Goal: Information Seeking & Learning: Learn about a topic

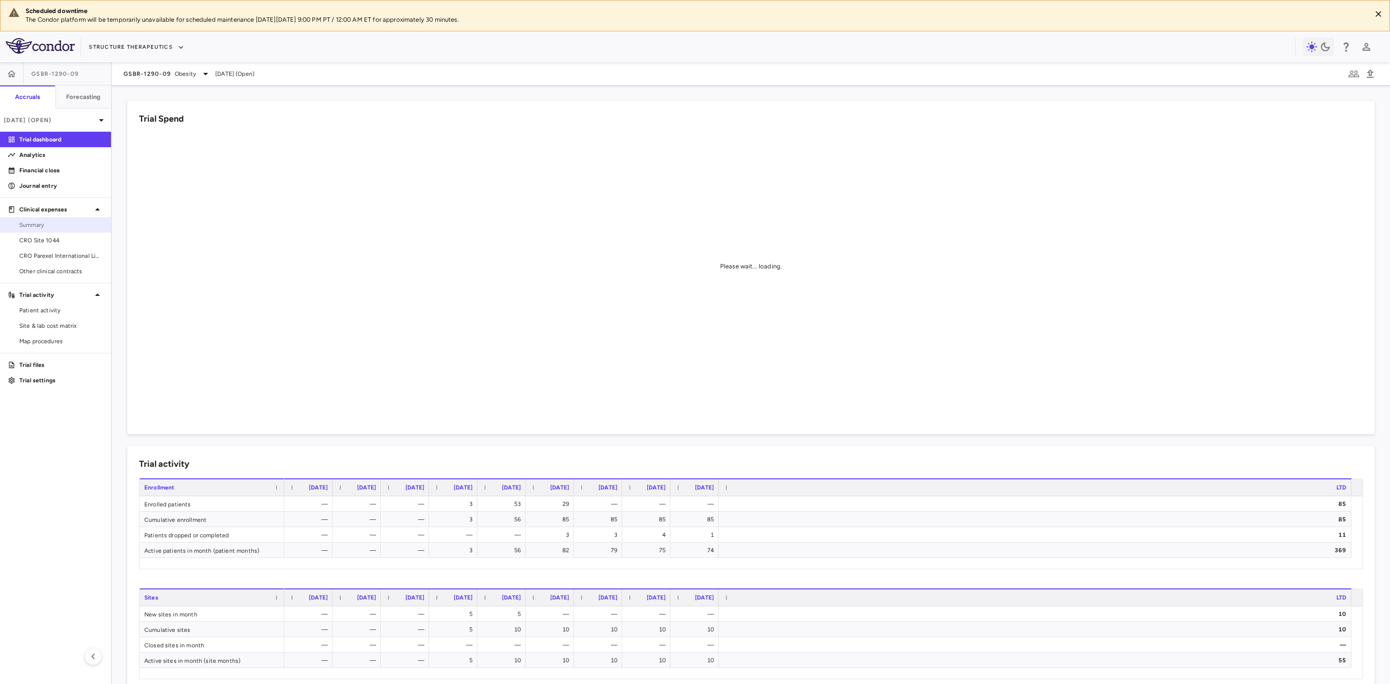
click at [30, 226] on span "Summary" at bounding box center [61, 225] width 84 height 9
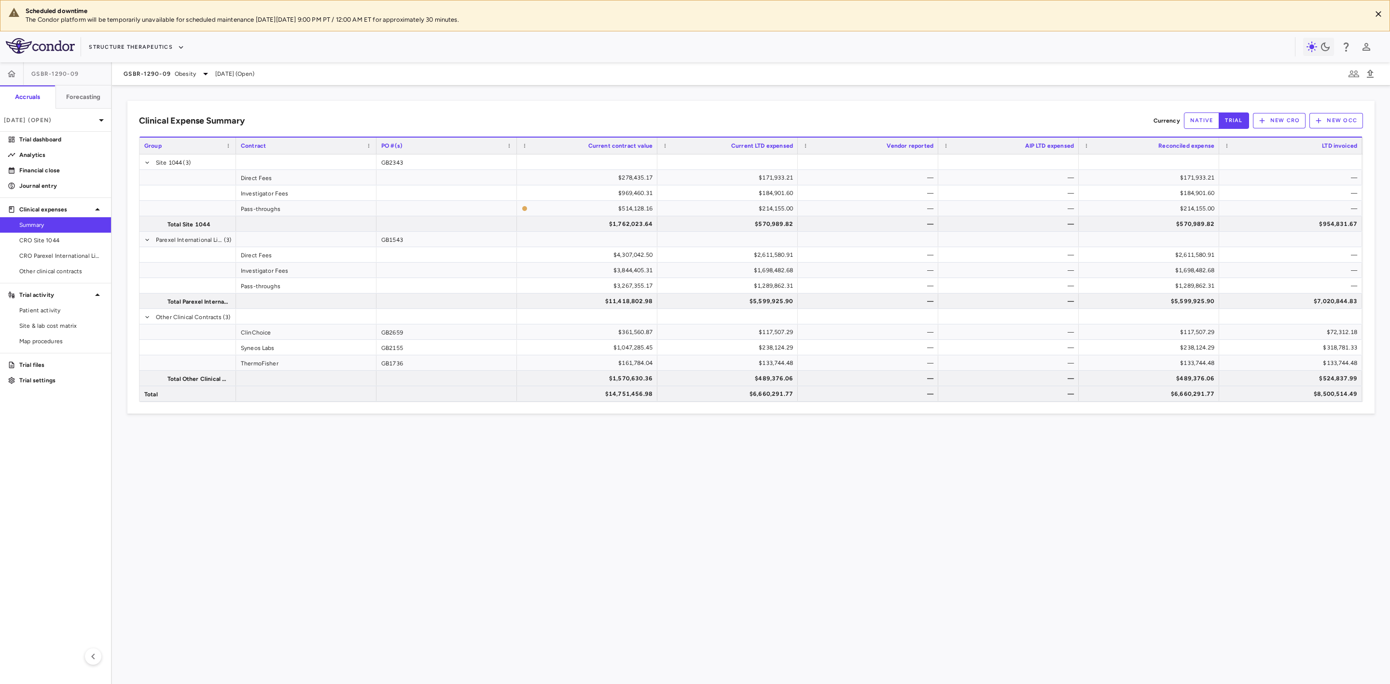
drag, startPoint x: 685, startPoint y: 539, endPoint x: 675, endPoint y: 541, distance: 10.2
click at [685, 539] on div "Clinical Expense Summary Currency native trial New CRO New OCC Drag here to set…" at bounding box center [751, 384] width 1278 height 599
click at [70, 258] on span "CRO Parexel International Limited" at bounding box center [61, 255] width 84 height 9
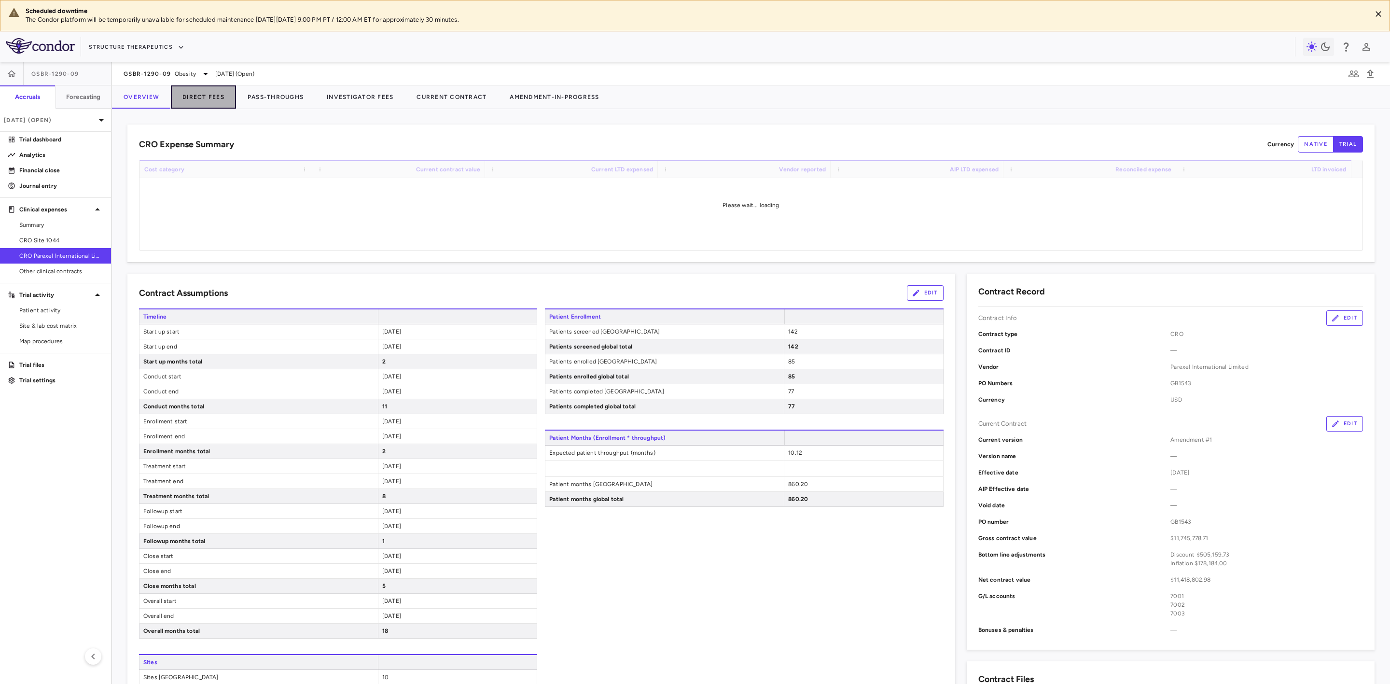
click at [194, 97] on button "Direct Fees" at bounding box center [203, 96] width 65 height 23
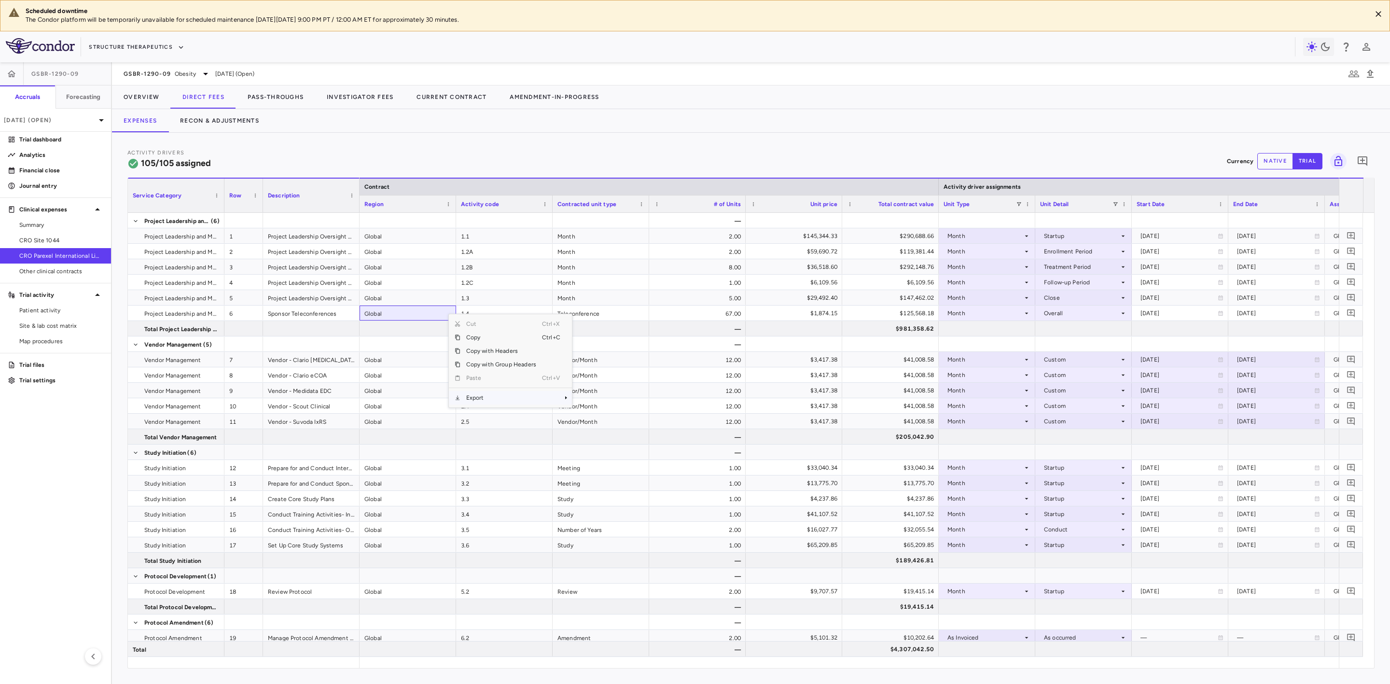
click at [483, 397] on span "Export" at bounding box center [502, 398] width 82 height 14
click at [499, 398] on span "Export" at bounding box center [502, 398] width 82 height 14
click at [607, 419] on span "Excel Export" at bounding box center [604, 415] width 45 height 14
click at [277, 96] on button "Pass-Throughs" at bounding box center [275, 96] width 79 height 23
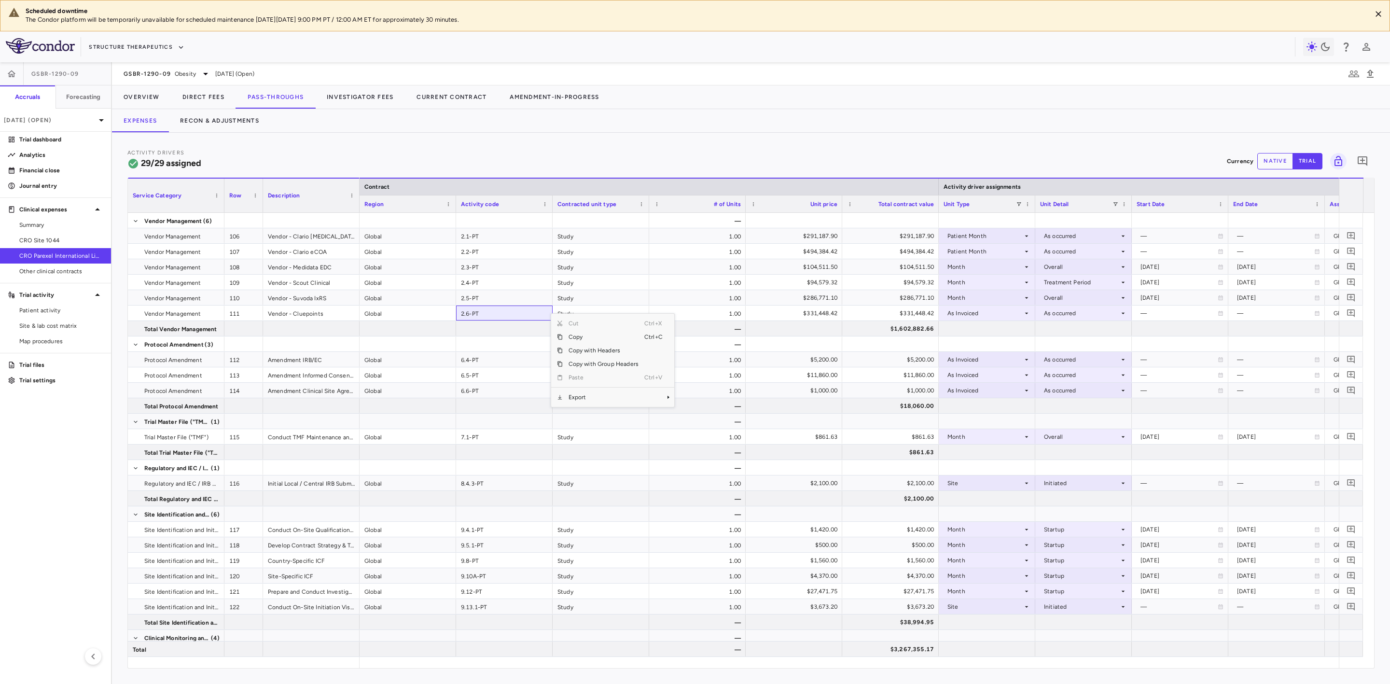
click at [648, 401] on span "Context Menu" at bounding box center [654, 398] width 21 height 14
click at [699, 420] on span "Excel Export" at bounding box center [706, 414] width 45 height 14
click at [357, 101] on button "Investigator Fees" at bounding box center [360, 96] width 90 height 23
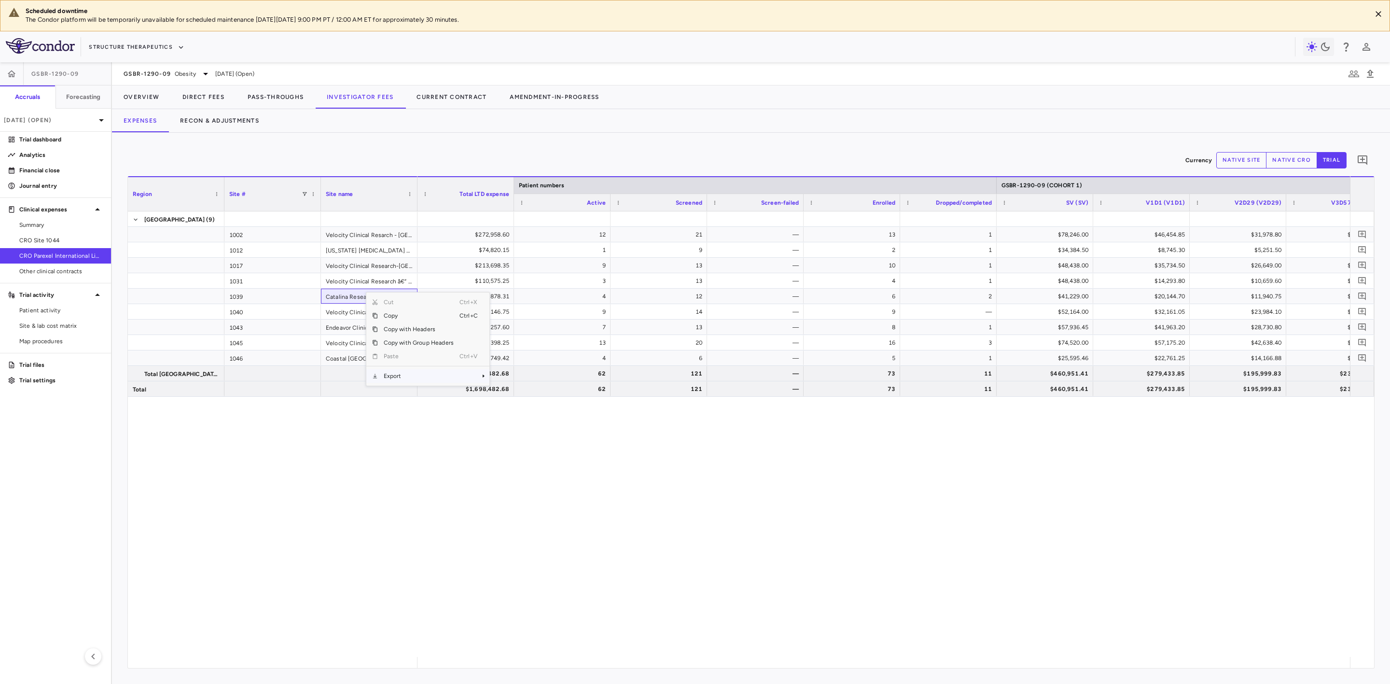
click at [400, 378] on span "Export" at bounding box center [419, 376] width 82 height 14
click at [518, 394] on span "Excel Export" at bounding box center [521, 393] width 45 height 14
click at [62, 243] on span "CRO Site 1044" at bounding box center [61, 240] width 84 height 9
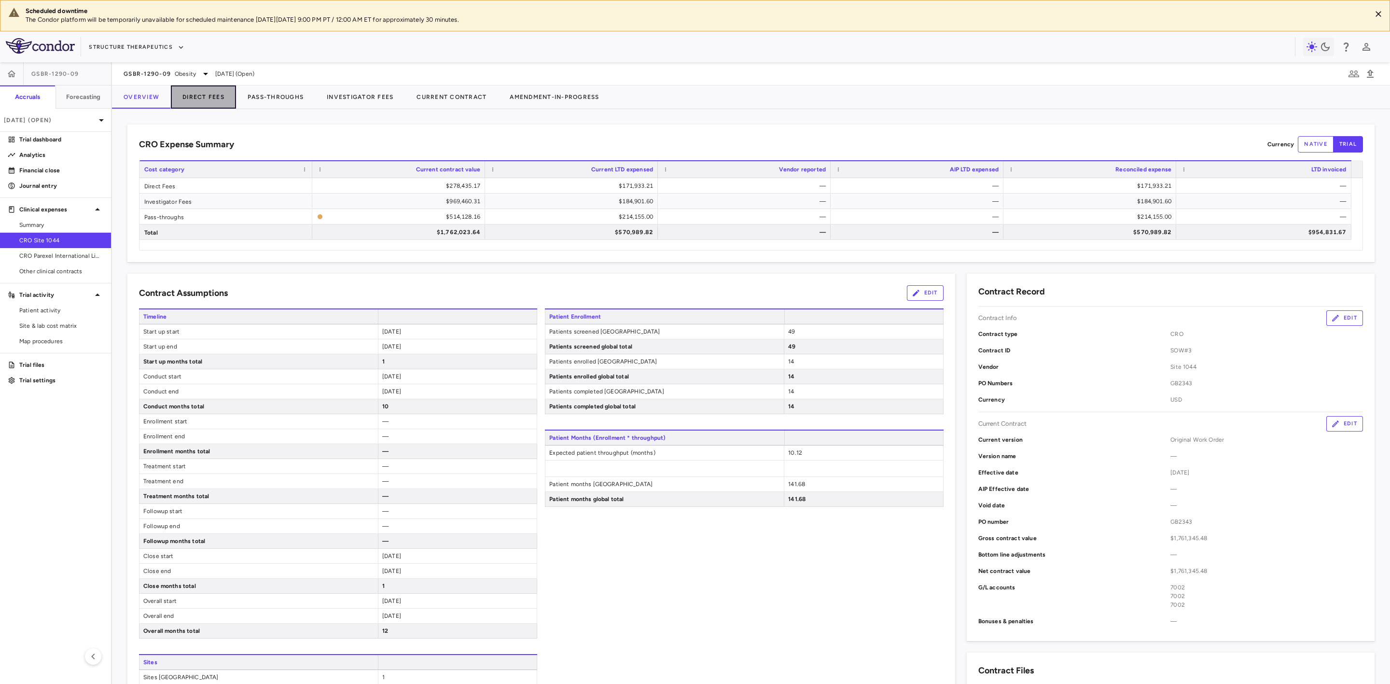
click at [223, 96] on button "Direct Fees" at bounding box center [203, 96] width 65 height 23
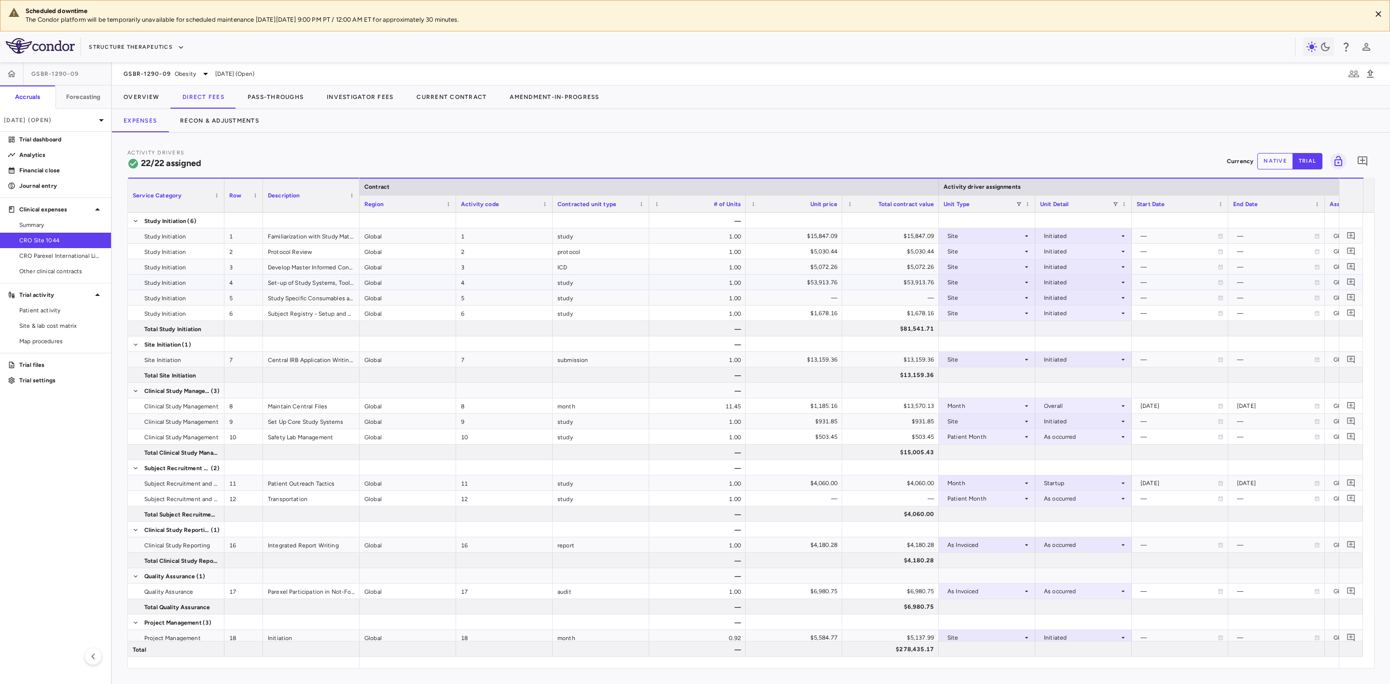
click at [314, 286] on div "Set-up of Study Systems, Tools and Study Manuals" at bounding box center [311, 282] width 97 height 15
click at [422, 357] on span "Export" at bounding box center [410, 355] width 82 height 14
click at [504, 377] on span "Excel Export" at bounding box center [512, 371] width 45 height 14
drag, startPoint x: 273, startPoint y: 95, endPoint x: 358, endPoint y: 112, distance: 87.1
click at [273, 94] on button "Pass-Throughs" at bounding box center [275, 96] width 79 height 23
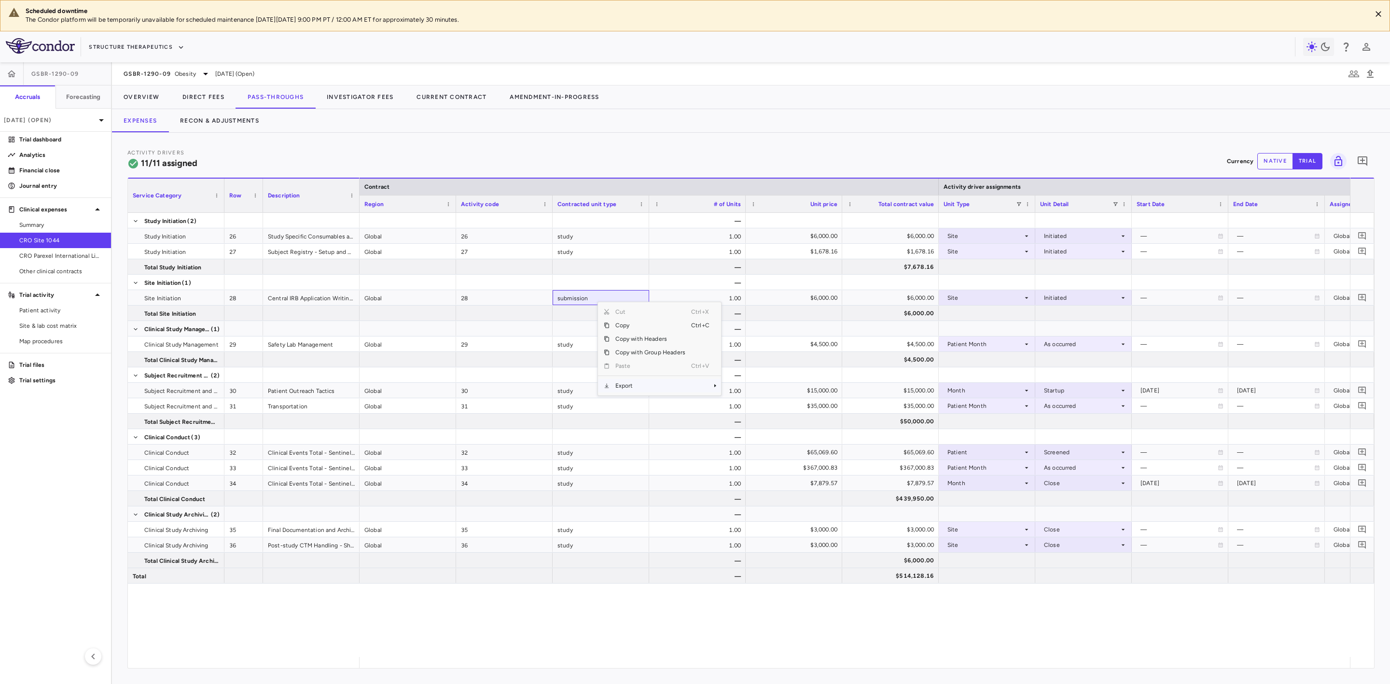
click at [632, 381] on span "Export" at bounding box center [651, 386] width 82 height 14
click at [745, 400] on span "Excel Export" at bounding box center [753, 403] width 45 height 14
click at [335, 90] on button "Investigator Fees" at bounding box center [360, 96] width 90 height 23
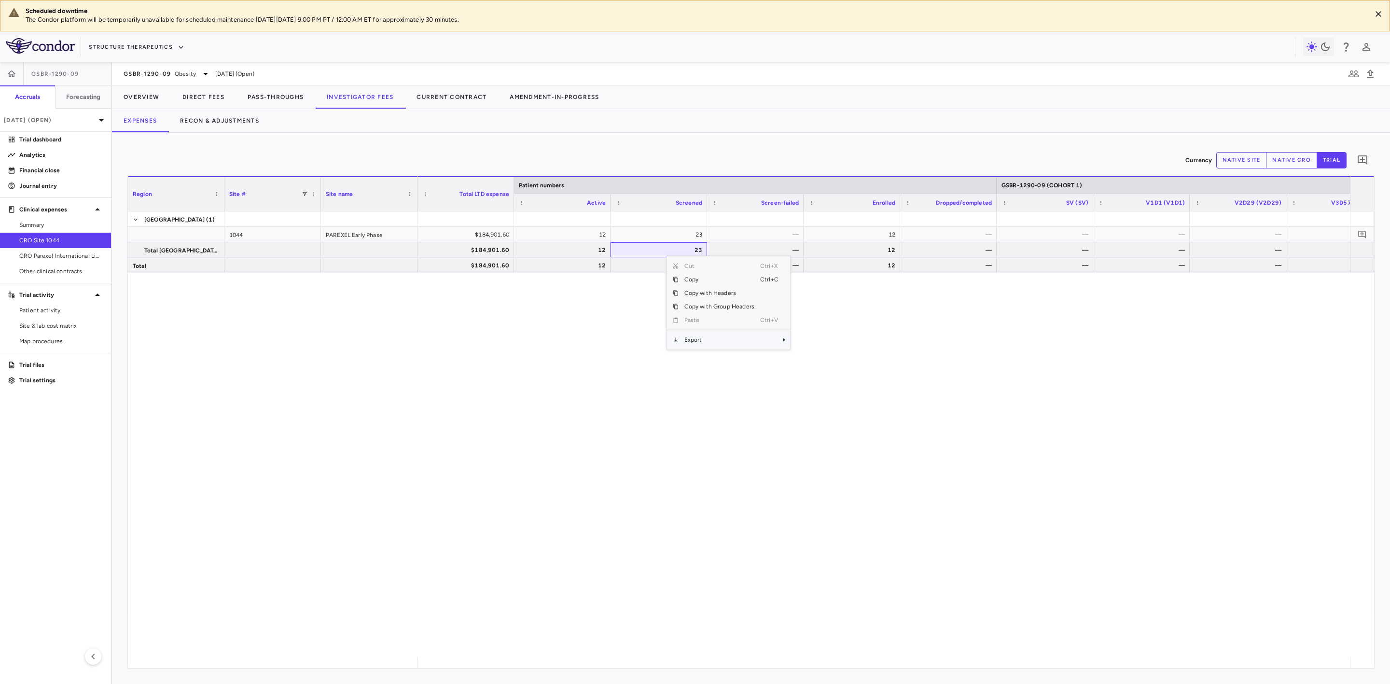
click at [704, 341] on span "Export" at bounding box center [720, 340] width 82 height 14
click at [769, 342] on span "Context Menu" at bounding box center [770, 340] width 21 height 14
click at [799, 358] on span "SubMenu" at bounding box center [797, 357] width 6 height 6
click at [62, 273] on span "Other clinical contracts" at bounding box center [61, 271] width 84 height 9
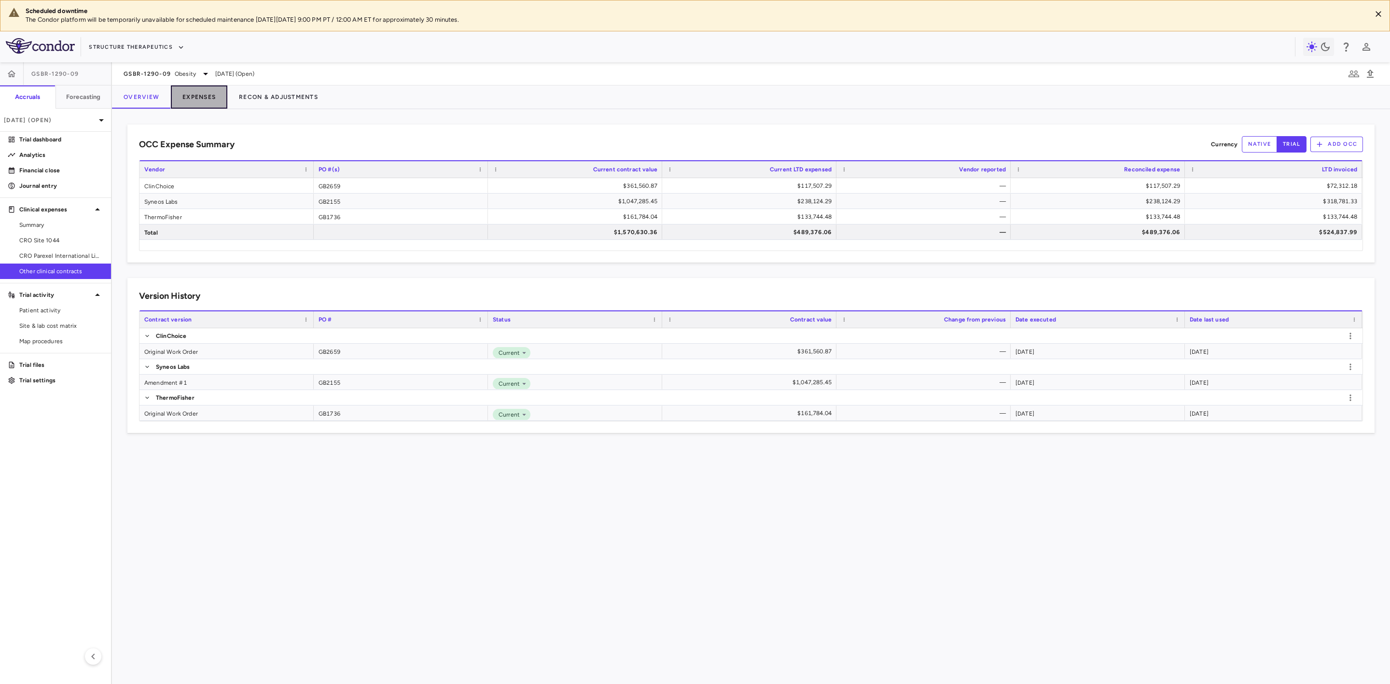
click at [202, 96] on button "Expenses" at bounding box center [199, 96] width 56 height 23
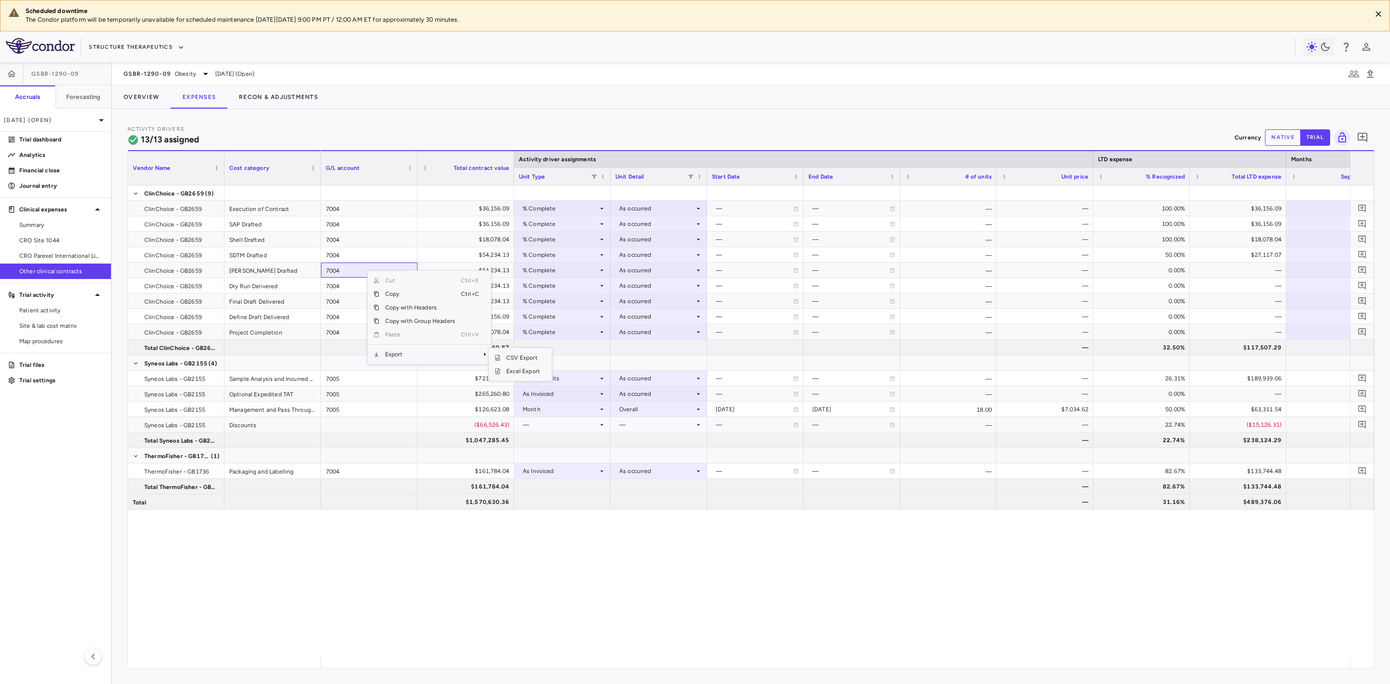
click at [416, 355] on span "Export" at bounding box center [420, 355] width 82 height 14
click at [393, 355] on span "Export" at bounding box center [420, 355] width 82 height 14
click at [520, 373] on span "Excel Export" at bounding box center [523, 371] width 45 height 14
drag, startPoint x: 55, startPoint y: 255, endPoint x: 78, endPoint y: 253, distance: 23.3
click at [55, 255] on span "CRO Parexel International Limited" at bounding box center [61, 255] width 84 height 9
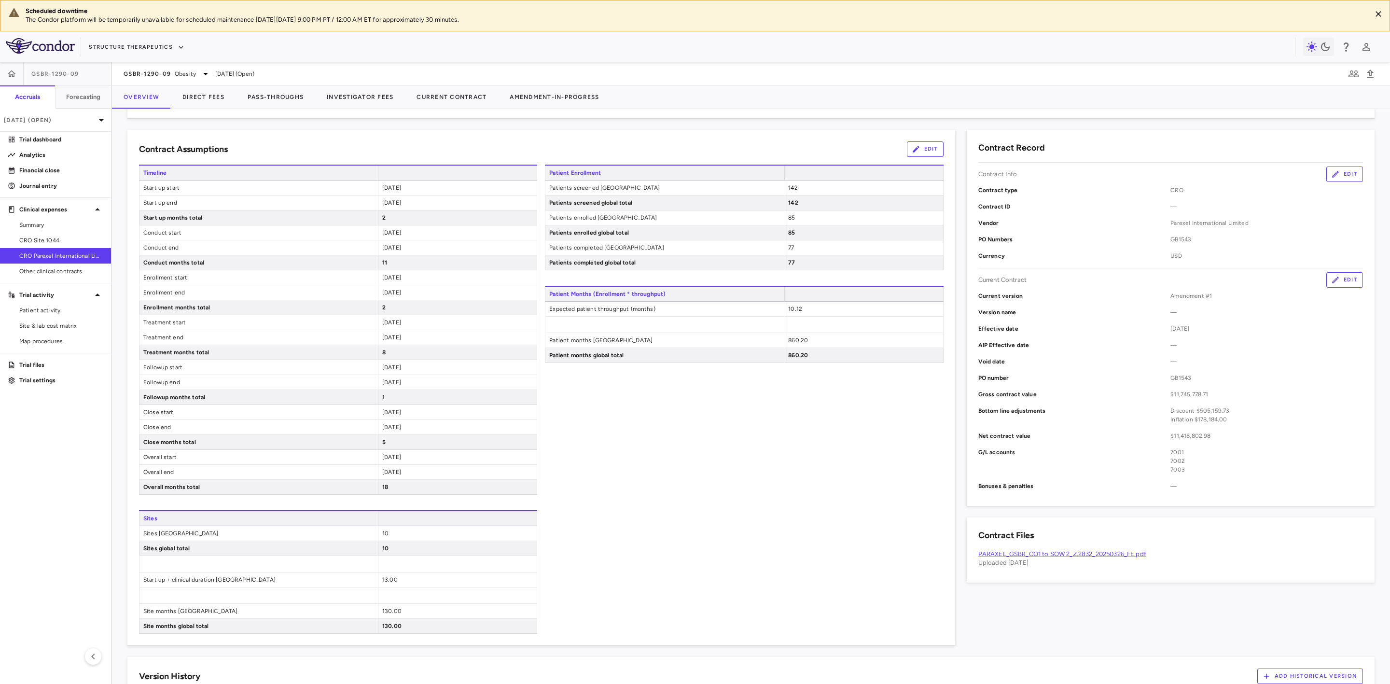
scroll to position [145, 0]
click at [264, 99] on button "Pass-Throughs" at bounding box center [275, 96] width 79 height 23
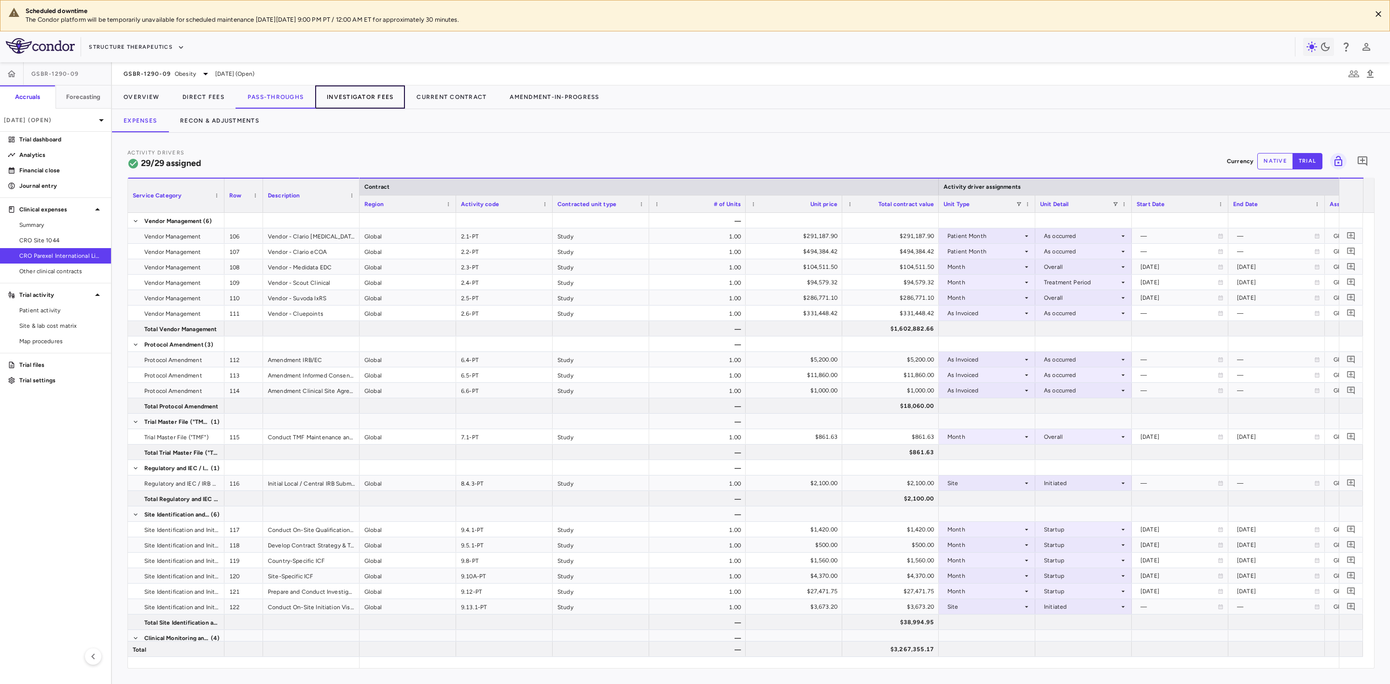
click at [377, 91] on button "Investigator Fees" at bounding box center [360, 96] width 90 height 23
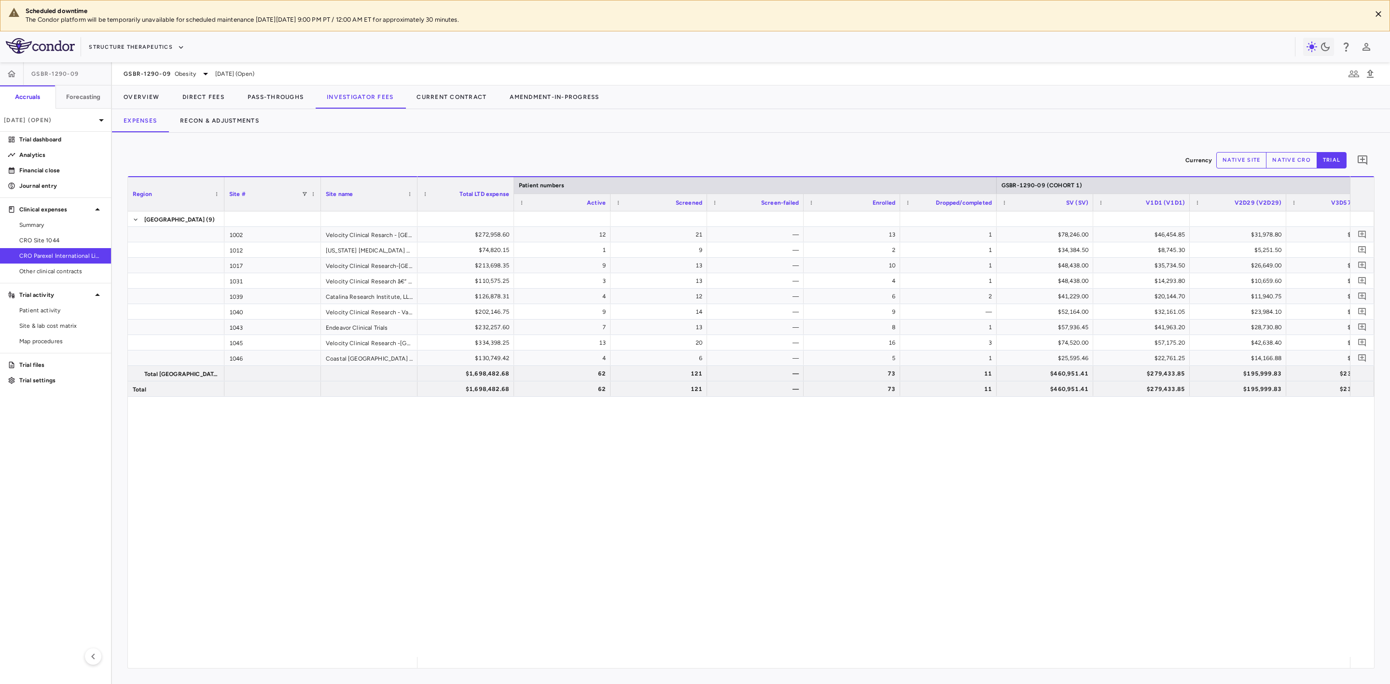
click at [55, 237] on span "CRO Site 1044" at bounding box center [61, 240] width 84 height 9
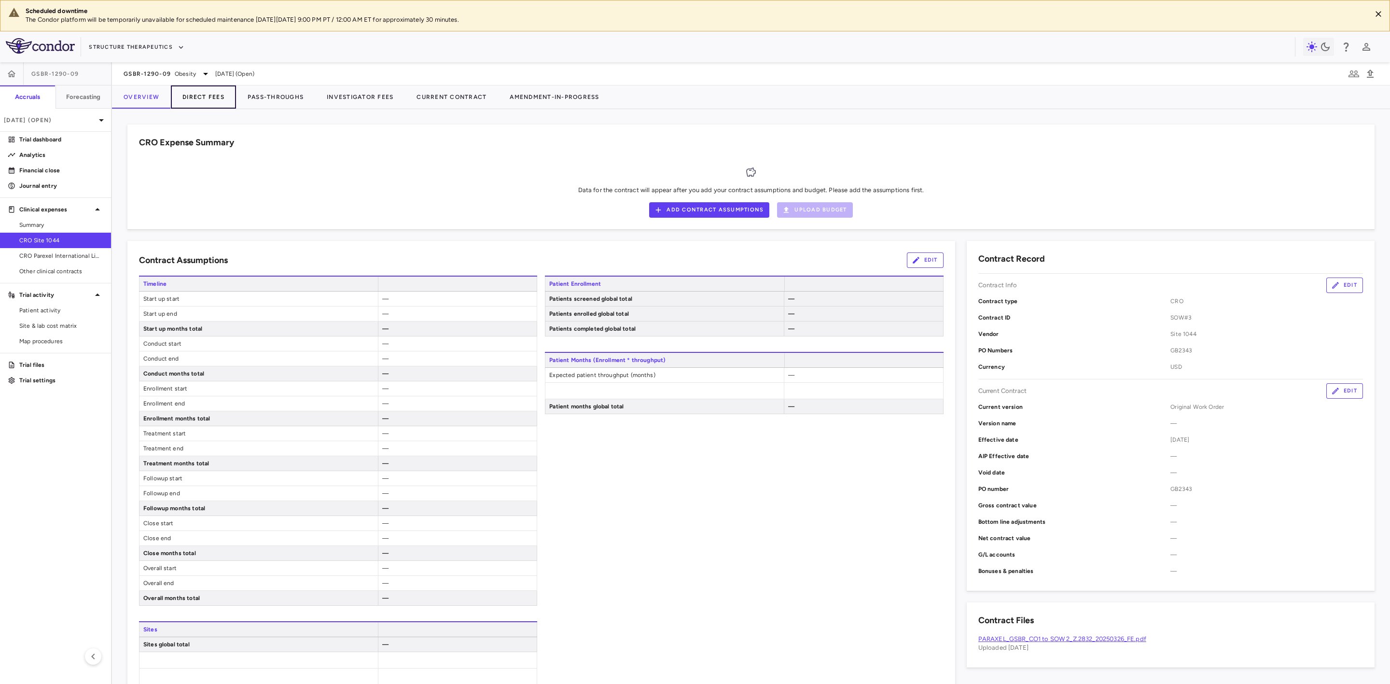
click at [212, 96] on button "Direct Fees" at bounding box center [203, 96] width 65 height 23
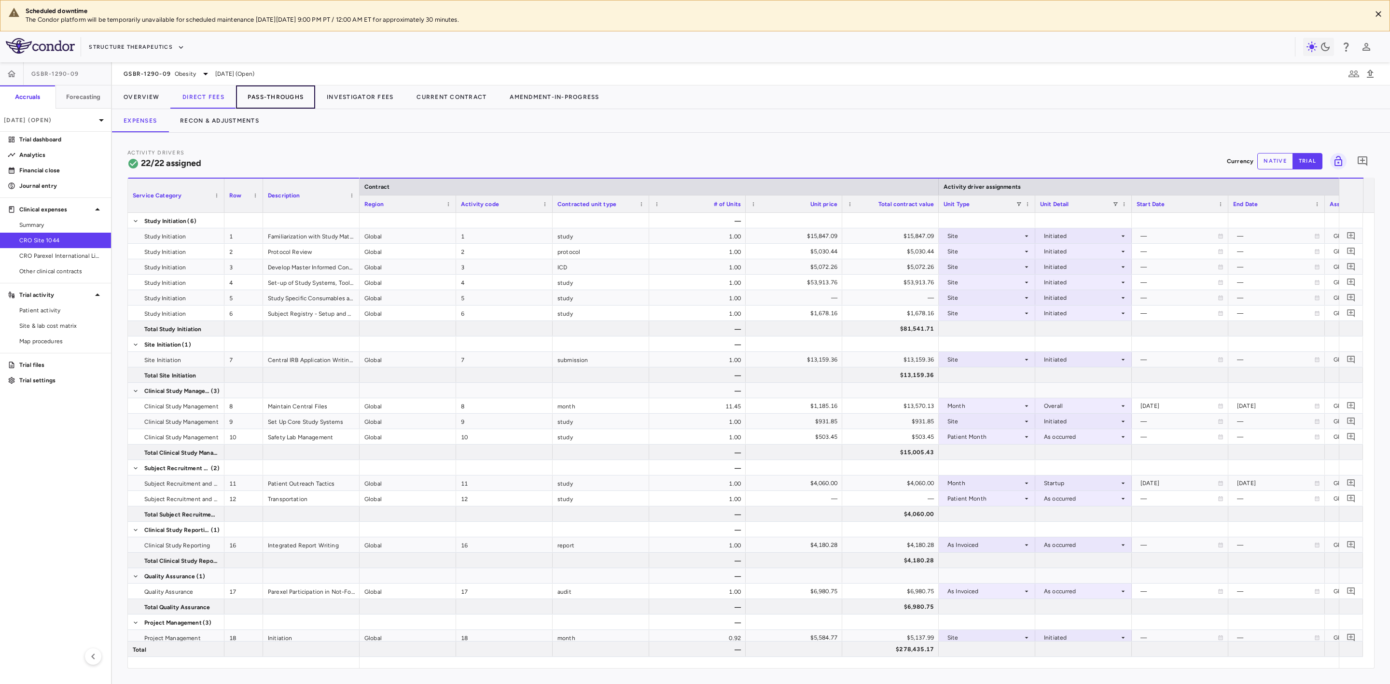
click at [265, 93] on button "Pass-Throughs" at bounding box center [275, 96] width 79 height 23
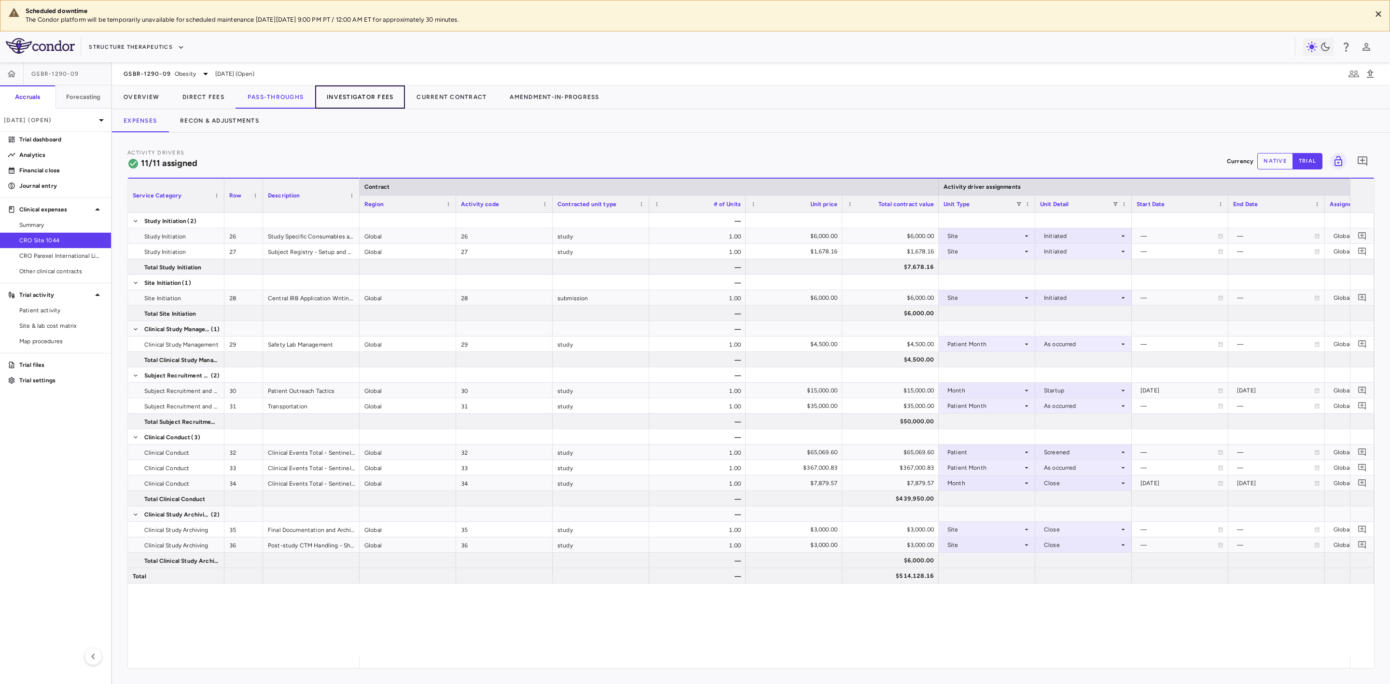
click at [363, 99] on button "Investigator Fees" at bounding box center [360, 96] width 90 height 23
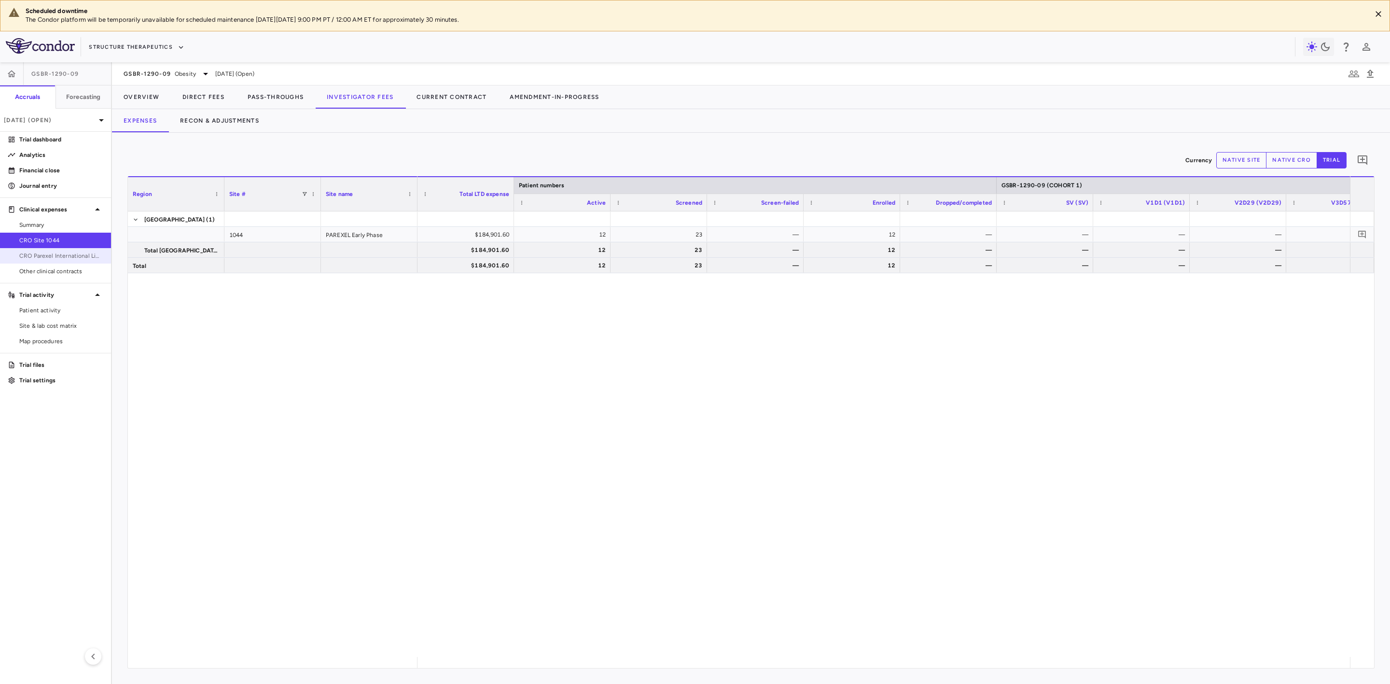
click at [93, 258] on span "CRO Parexel International Limited" at bounding box center [61, 255] width 84 height 9
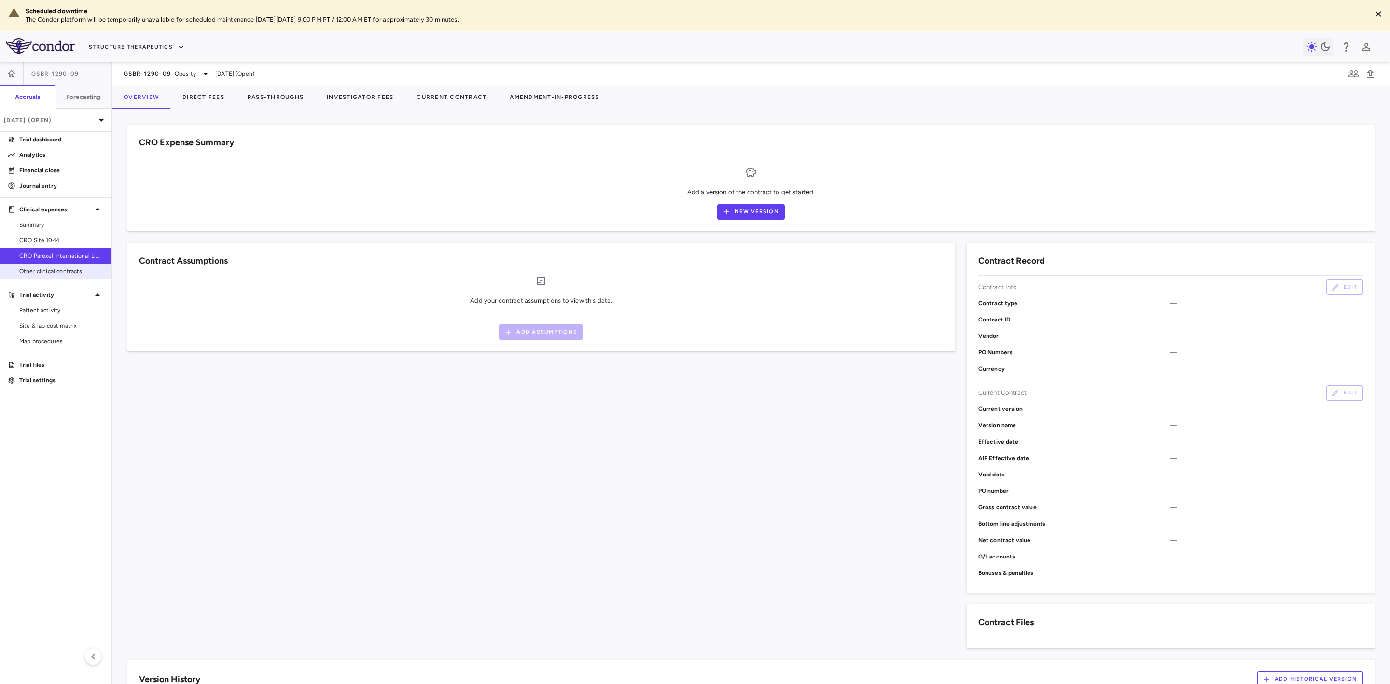
click at [71, 271] on span "Other clinical contracts" at bounding box center [61, 271] width 84 height 9
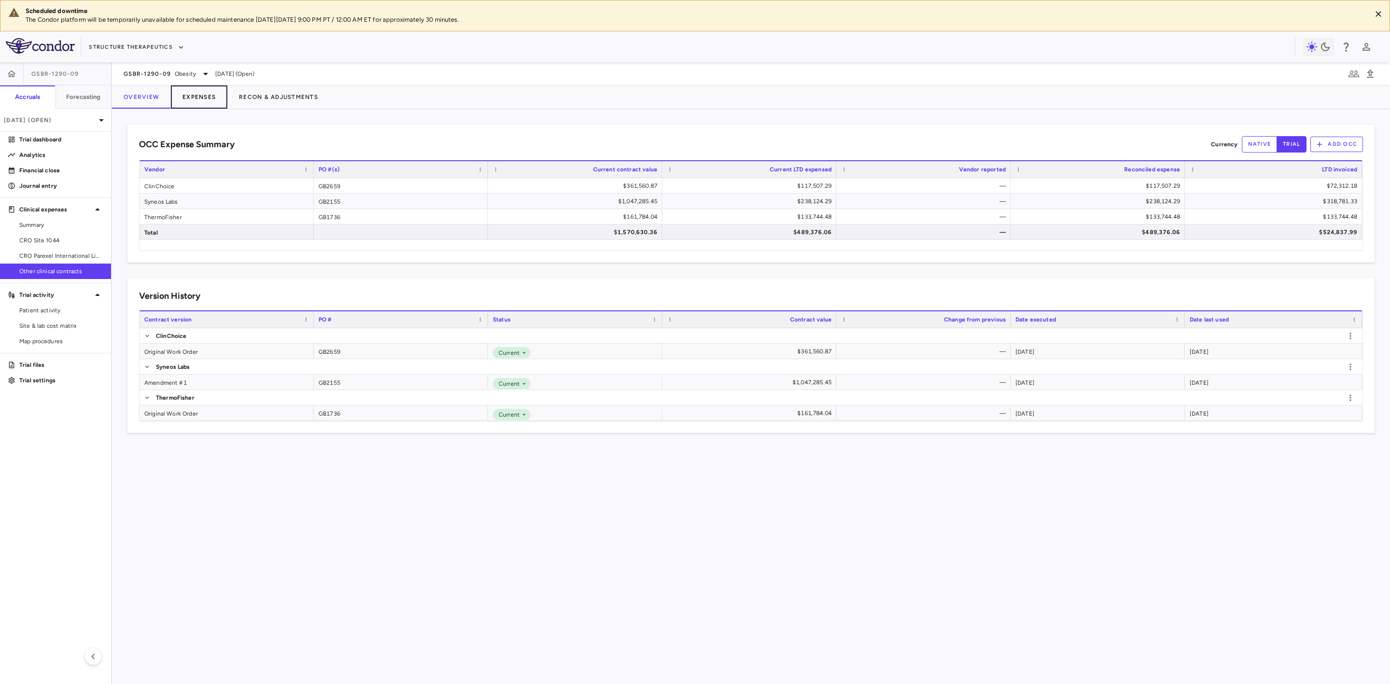
click at [200, 95] on button "Expenses" at bounding box center [199, 96] width 56 height 23
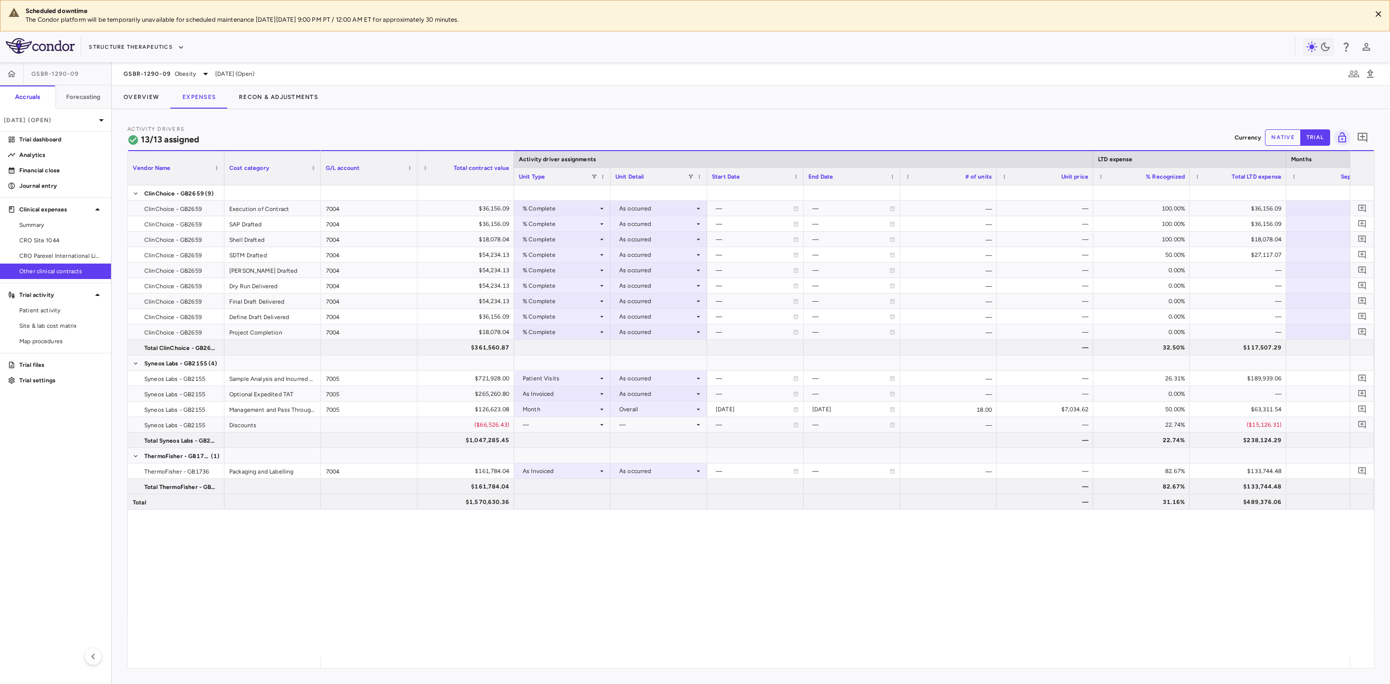
click at [80, 274] on span "Other clinical contracts" at bounding box center [61, 271] width 84 height 9
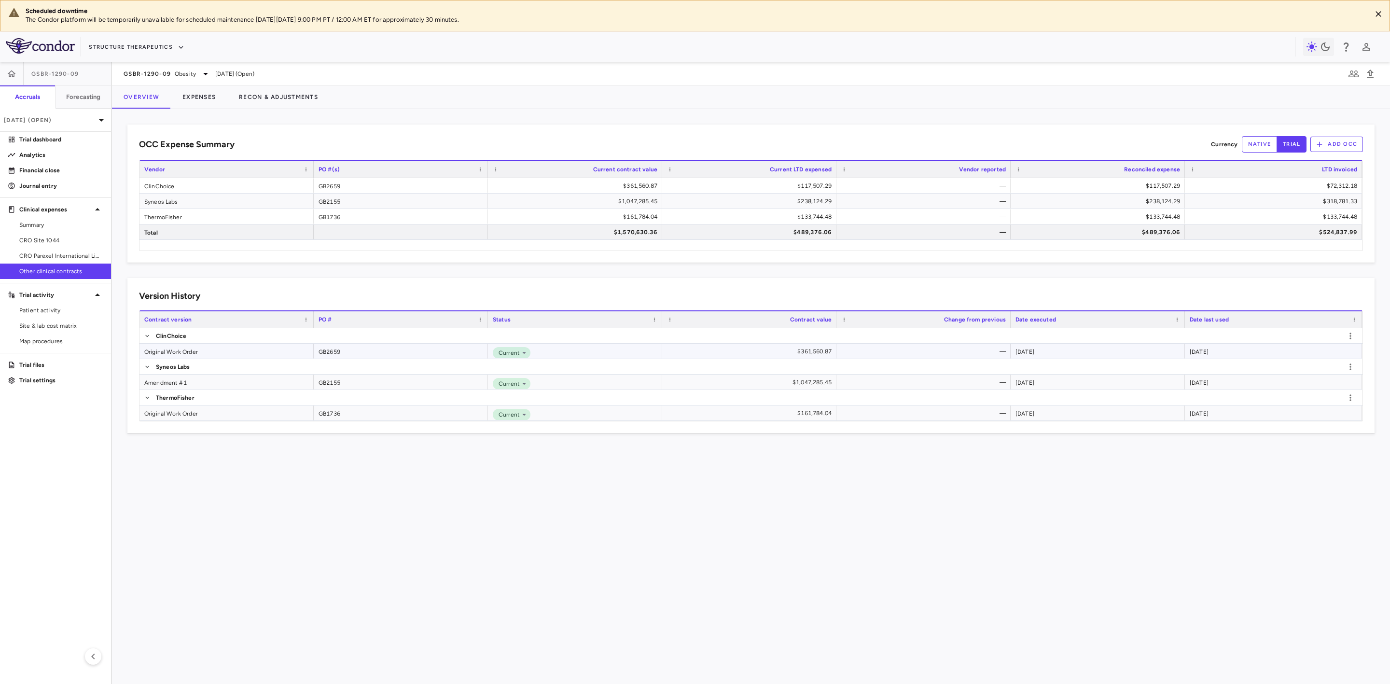
click at [203, 351] on div "Original Work Order" at bounding box center [227, 351] width 174 height 15
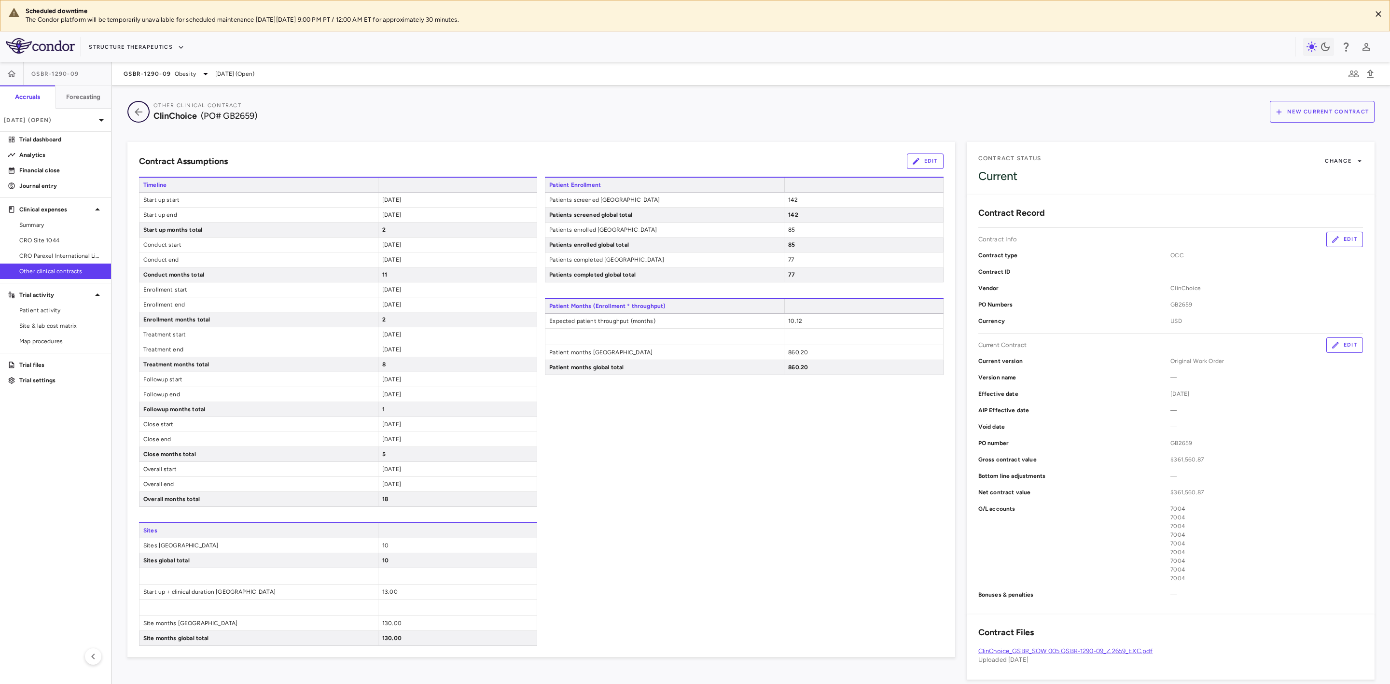
click at [133, 111] on icon "button" at bounding box center [138, 112] width 17 height 12
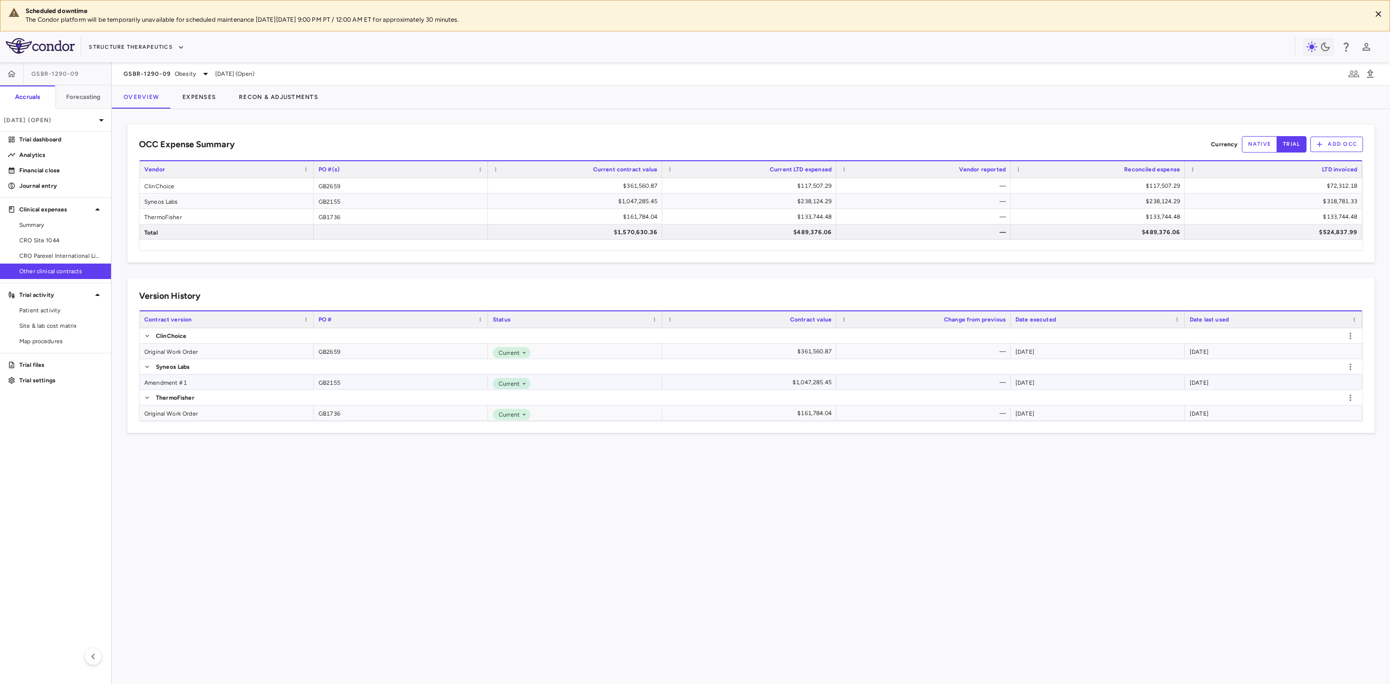
click at [183, 382] on div "Amendment #1" at bounding box center [227, 382] width 174 height 15
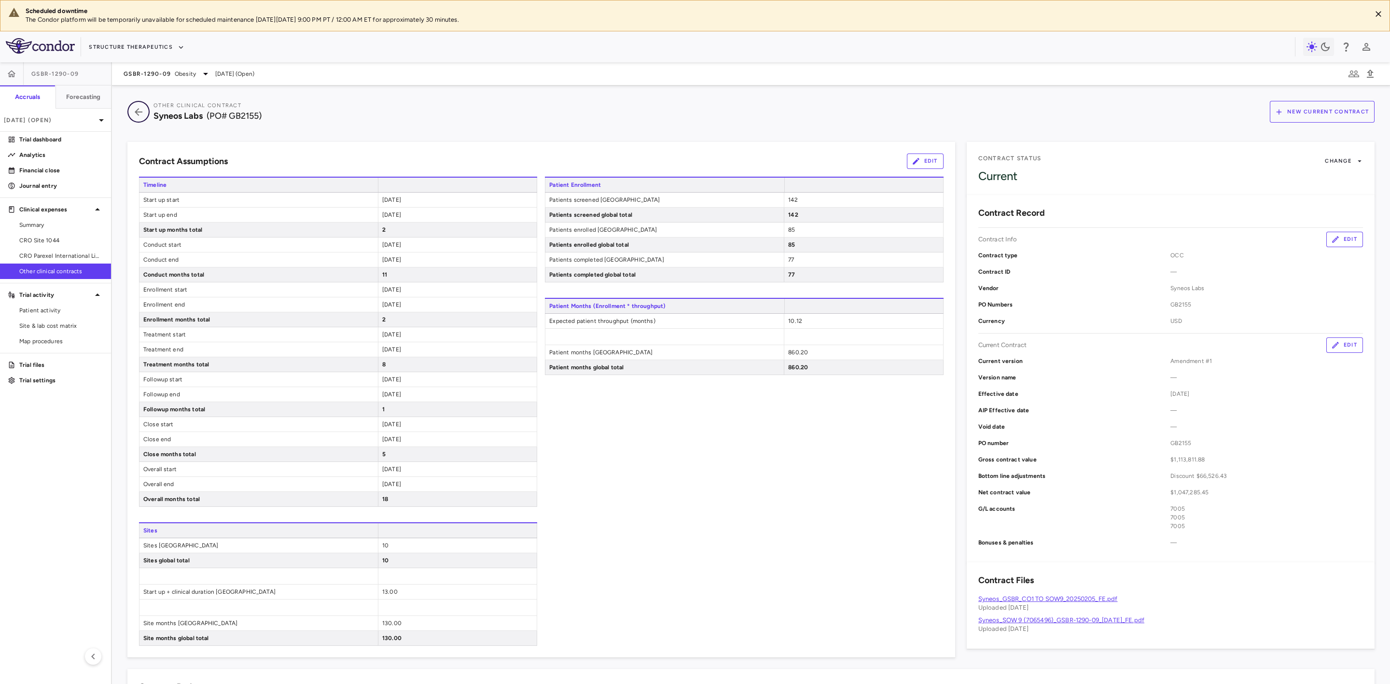
click at [132, 106] on icon "button" at bounding box center [138, 112] width 17 height 12
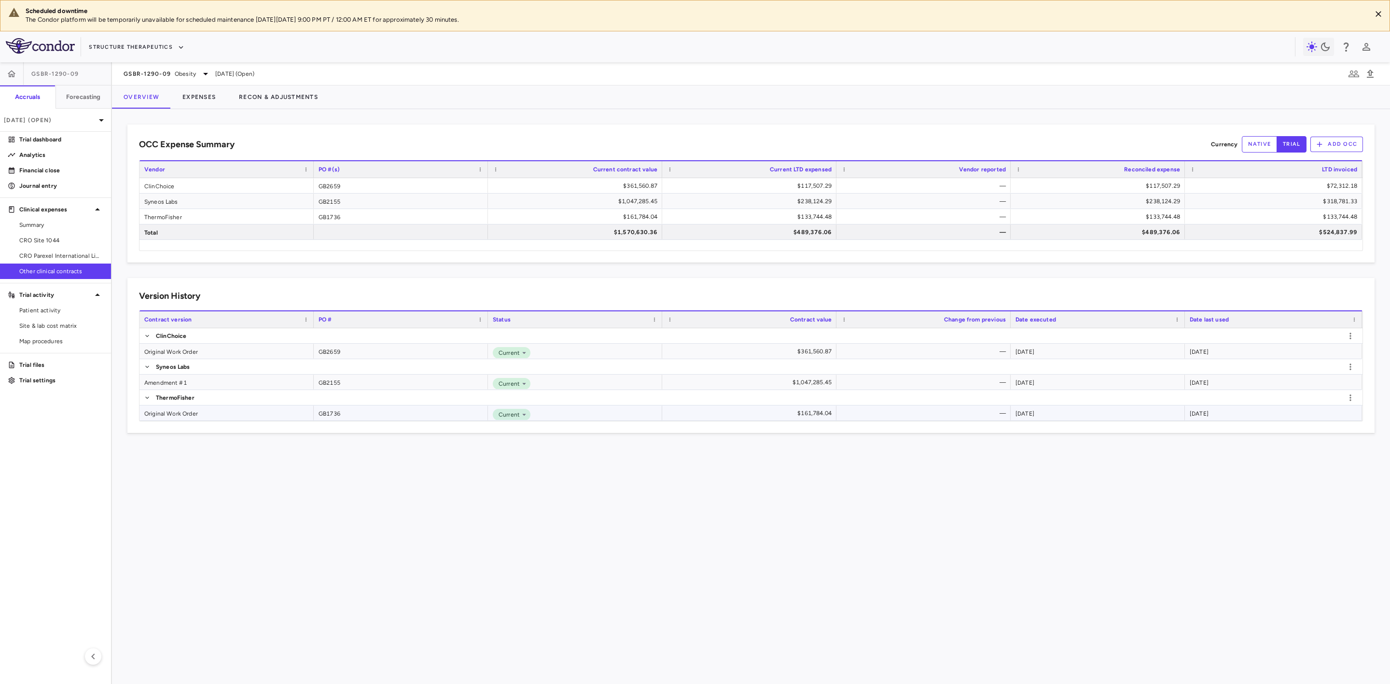
click at [193, 416] on div "Original Work Order" at bounding box center [227, 412] width 174 height 15
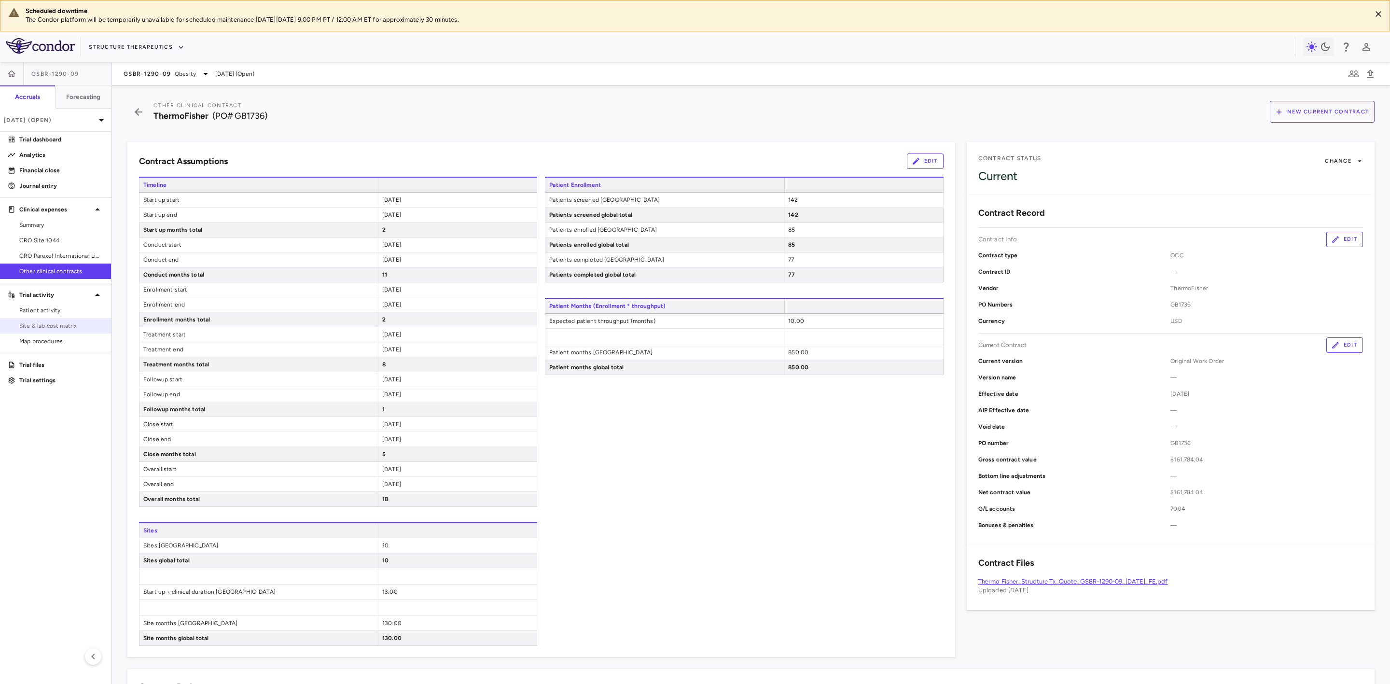
click at [48, 322] on span "Site & lab cost matrix" at bounding box center [61, 325] width 84 height 9
